Goal: Check status: Check status

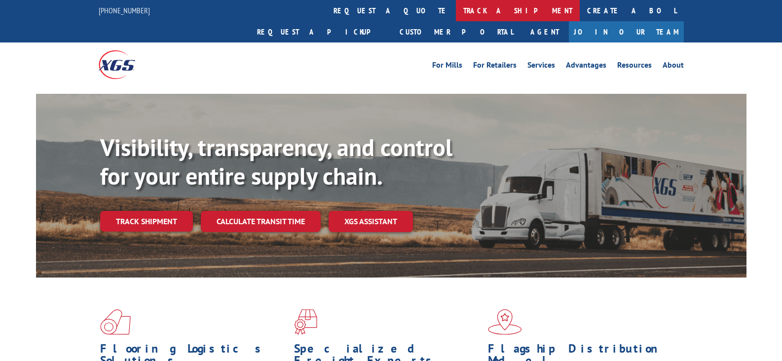
click at [456, 12] on link "track a shipment" at bounding box center [518, 10] width 124 height 21
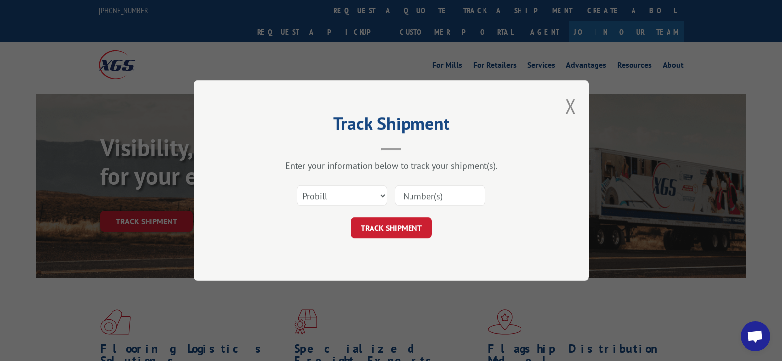
click at [462, 194] on input at bounding box center [440, 195] width 91 height 21
paste input "15984165"
type input "15984165"
click at [395, 230] on button "TRACK SHIPMENT" at bounding box center [391, 227] width 81 height 21
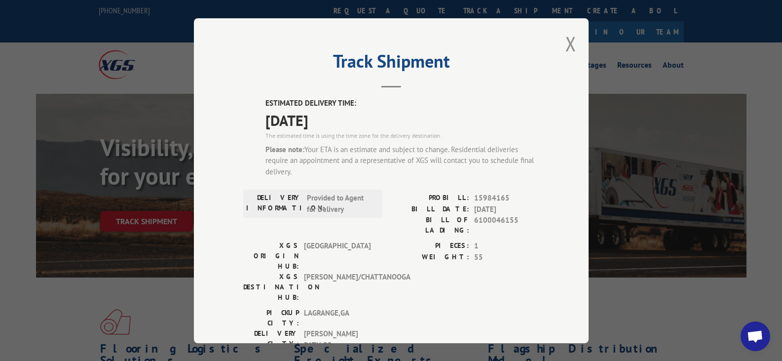
click at [540, 335] on div "Track Shipment ESTIMATED DELIVERY TIME: [DATE] The estimated time is using the …" at bounding box center [391, 180] width 395 height 325
click at [565, 46] on button "Close modal" at bounding box center [570, 44] width 11 height 26
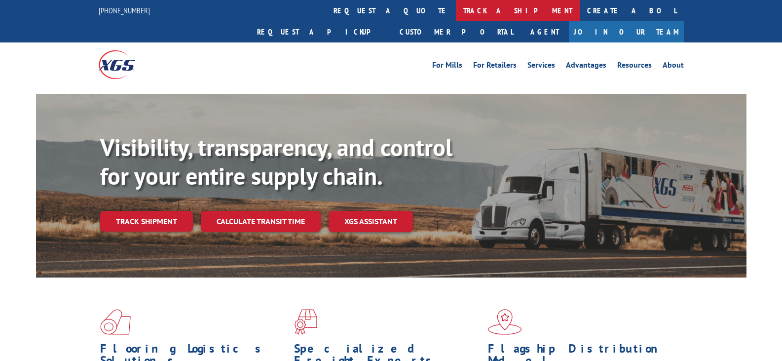
click at [456, 10] on link "track a shipment" at bounding box center [518, 10] width 124 height 21
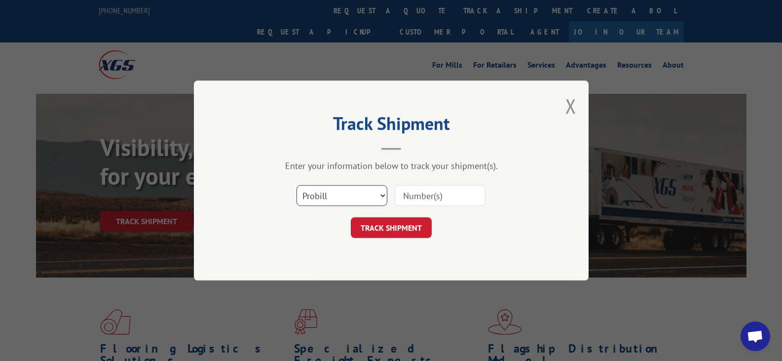
click at [385, 194] on select "Select category... Probill BOL PO" at bounding box center [341, 195] width 91 height 21
select select "bol"
click at [296, 185] on select "Select category... Probill BOL PO" at bounding box center [341, 195] width 91 height 21
click at [429, 193] on input at bounding box center [440, 195] width 91 height 21
paste input "6100044920"
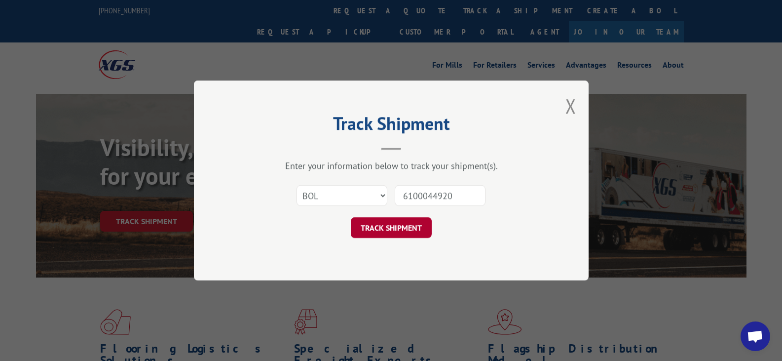
type input "6100044920"
click at [404, 225] on button "TRACK SHIPMENT" at bounding box center [391, 227] width 81 height 21
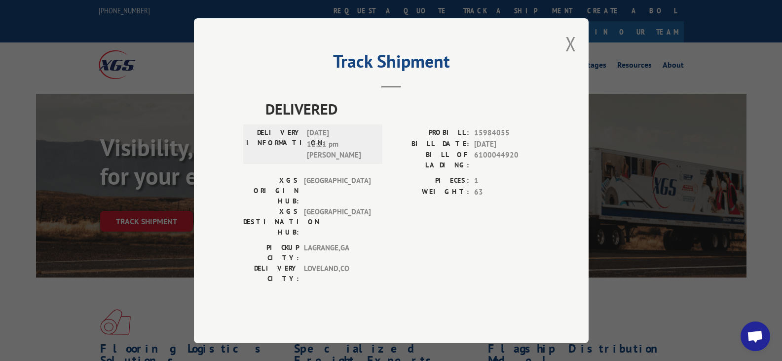
click at [23, 204] on div "Track Shipment DELIVERED DELIVERY INFORMATION: 08/29/2025 12:21 pm Jessica PROB…" at bounding box center [391, 180] width 782 height 361
drag, startPoint x: 329, startPoint y: 174, endPoint x: 306, endPoint y: 178, distance: 23.4
click at [306, 161] on div "DELIVERY INFORMATION: 08/29/2025 12:21 pm Jessica" at bounding box center [312, 144] width 133 height 34
copy span "Jessica"
click at [570, 57] on button "Close modal" at bounding box center [570, 44] width 11 height 26
